Goal: Information Seeking & Learning: Learn about a topic

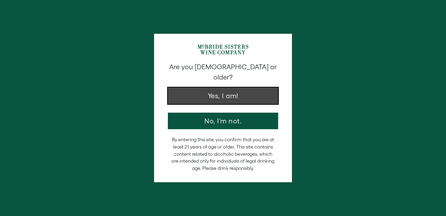
click at [228, 90] on button "Yes, I am!" at bounding box center [223, 96] width 110 height 17
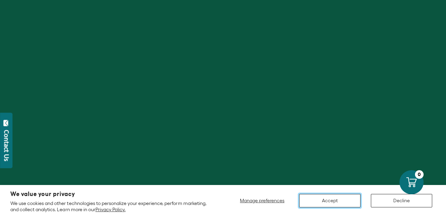
click at [323, 200] on button "Accept" at bounding box center [329, 200] width 61 height 13
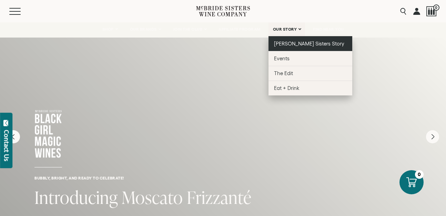
click at [288, 43] on span "[PERSON_NAME] Sisters Story" at bounding box center [309, 44] width 71 height 6
